Goal: Navigation & Orientation: Find specific page/section

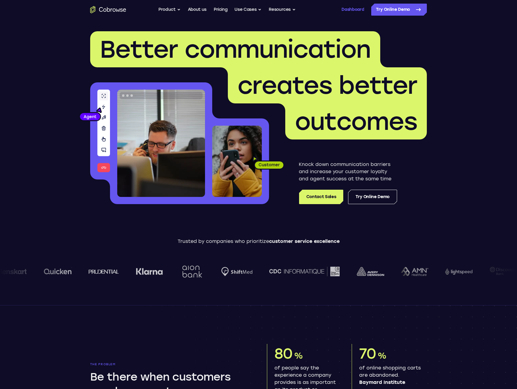
click at [357, 11] on link "Dashboard" at bounding box center [352, 10] width 23 height 12
click at [352, 12] on link "Dashboard" at bounding box center [352, 10] width 23 height 12
click at [350, 11] on link "Dashboard" at bounding box center [352, 10] width 23 height 12
